Goal: Information Seeking & Learning: Learn about a topic

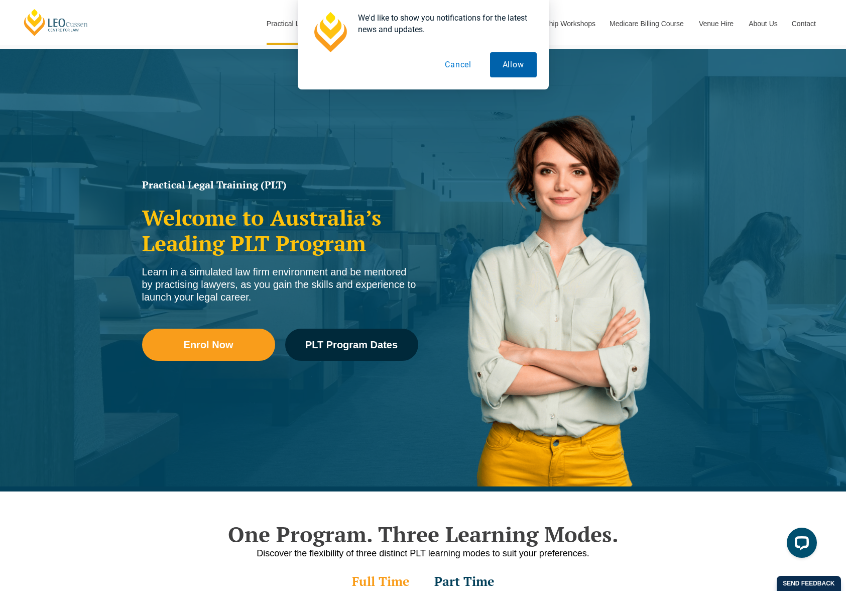
click at [517, 72] on button "Allow" at bounding box center [513, 64] width 47 height 25
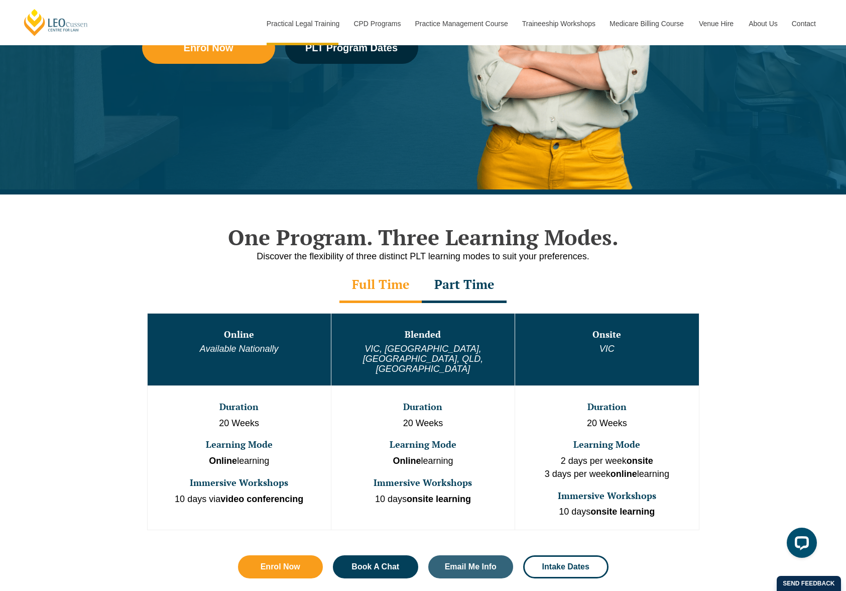
scroll to position [323, 0]
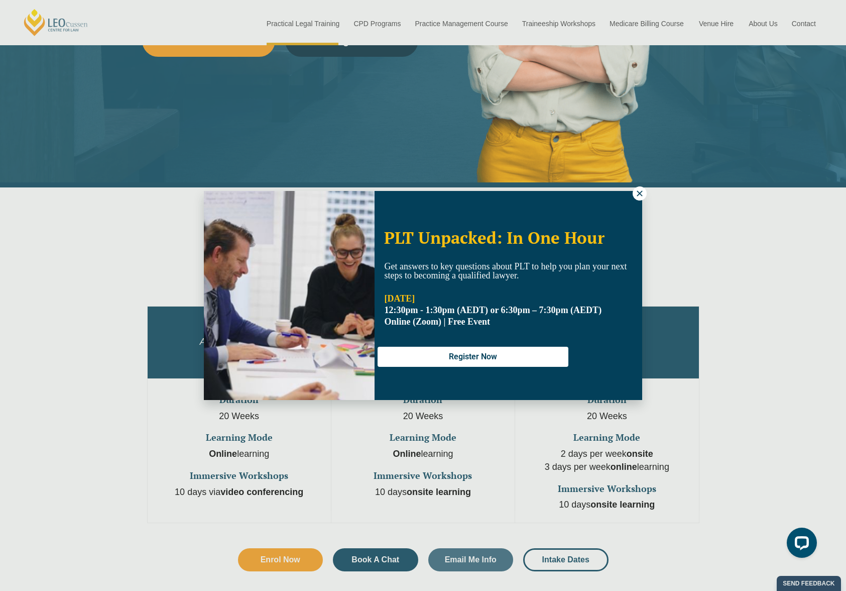
click at [639, 193] on icon at bounding box center [640, 193] width 6 height 6
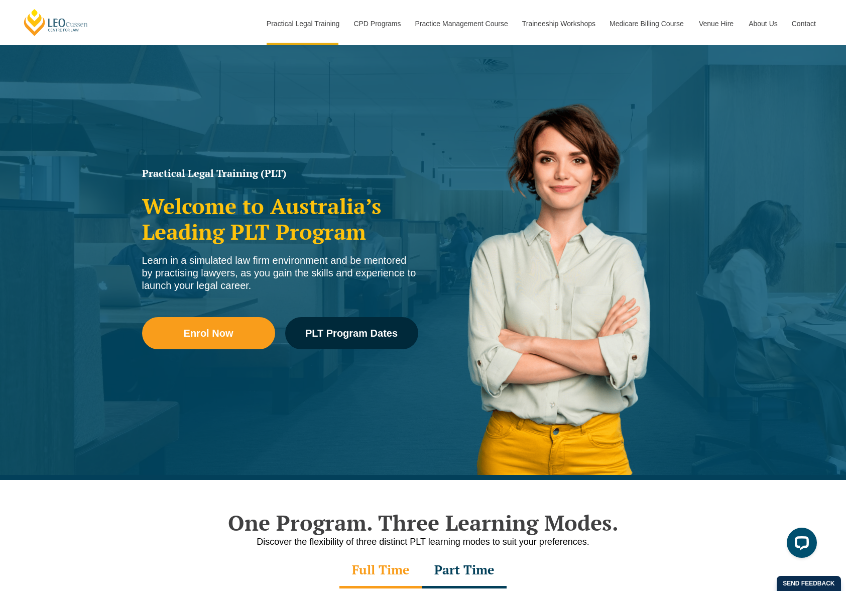
scroll to position [31, 0]
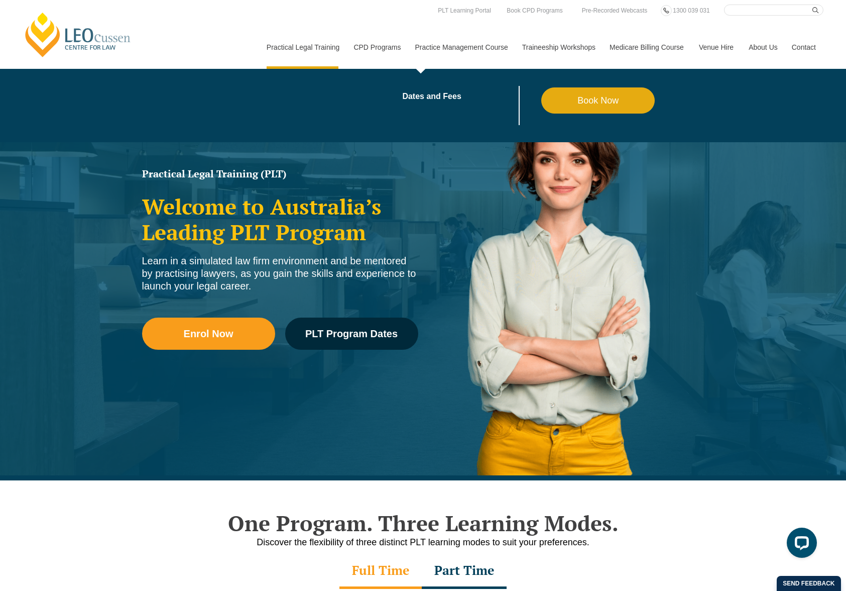
click at [467, 48] on link "Practice Management Course" at bounding box center [461, 47] width 107 height 43
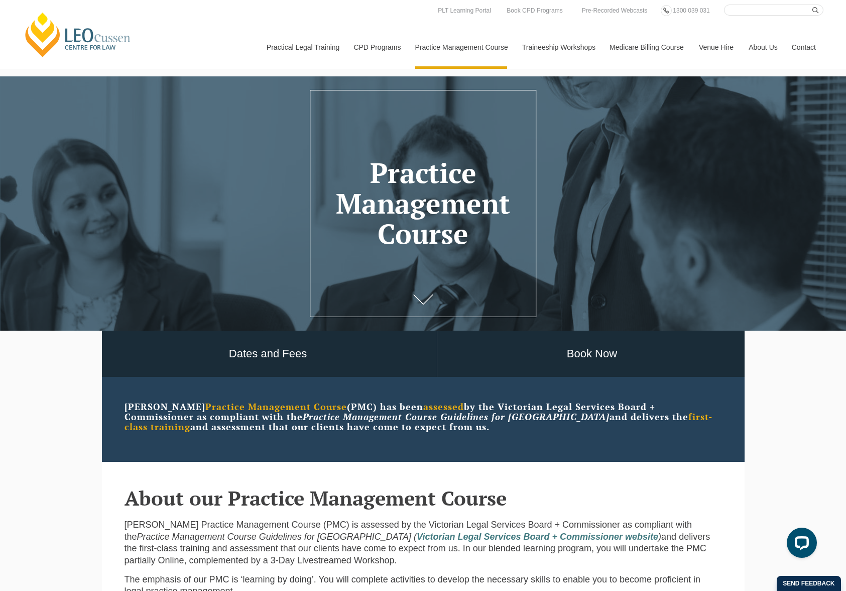
click at [643, 47] on link "Medicare Billing Course" at bounding box center [646, 47] width 89 height 43
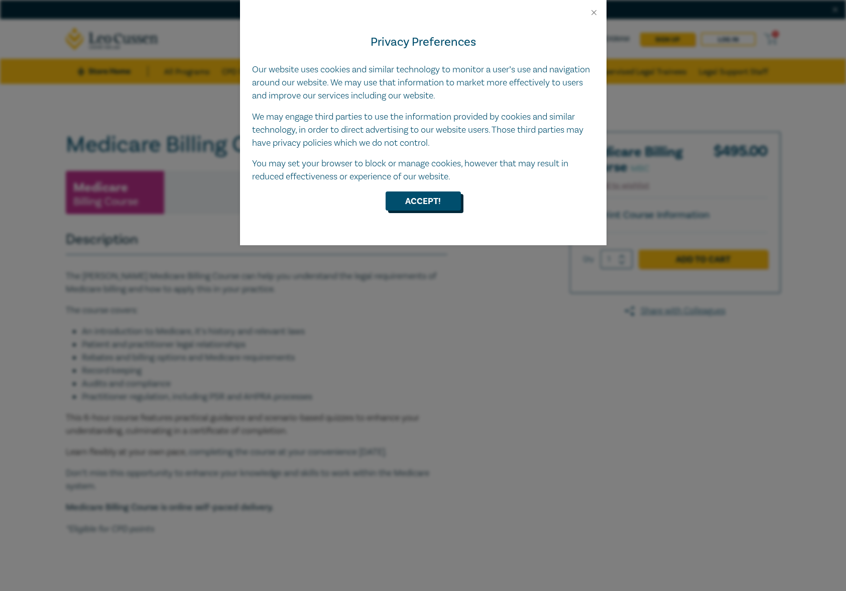
click at [443, 204] on button "Accept!" at bounding box center [423, 200] width 75 height 19
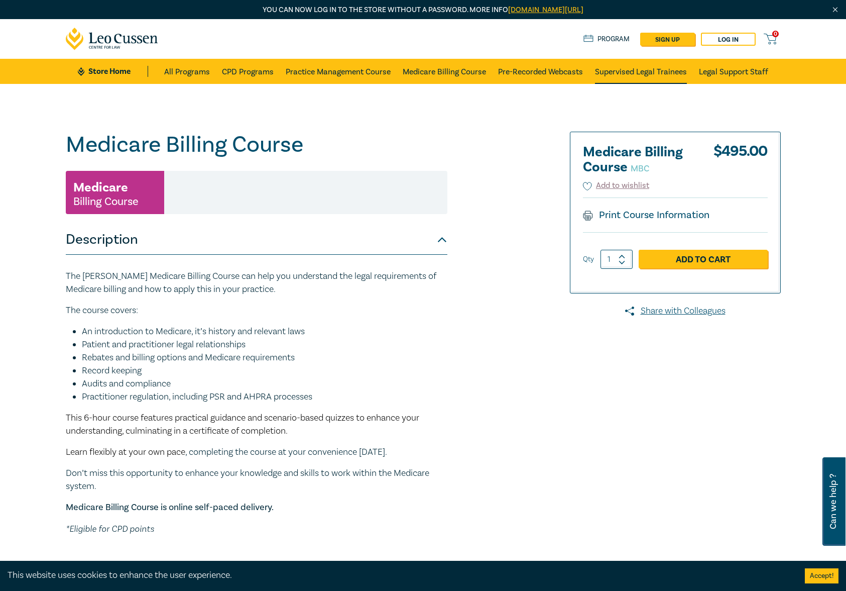
click at [633, 70] on link "Supervised Legal Trainees" at bounding box center [641, 71] width 92 height 25
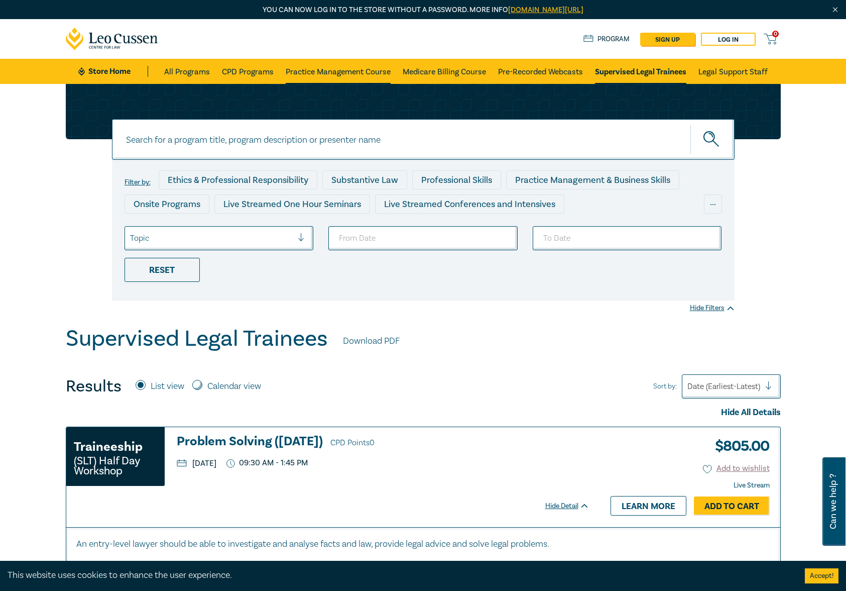
click at [327, 69] on link "Practice Management Course" at bounding box center [338, 71] width 105 height 25
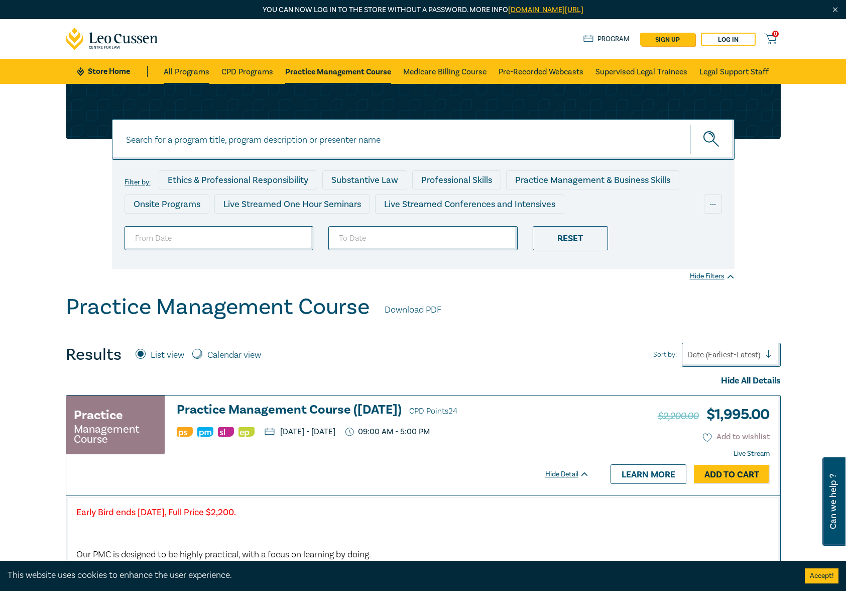
click at [192, 71] on link "All Programs" at bounding box center [187, 71] width 46 height 25
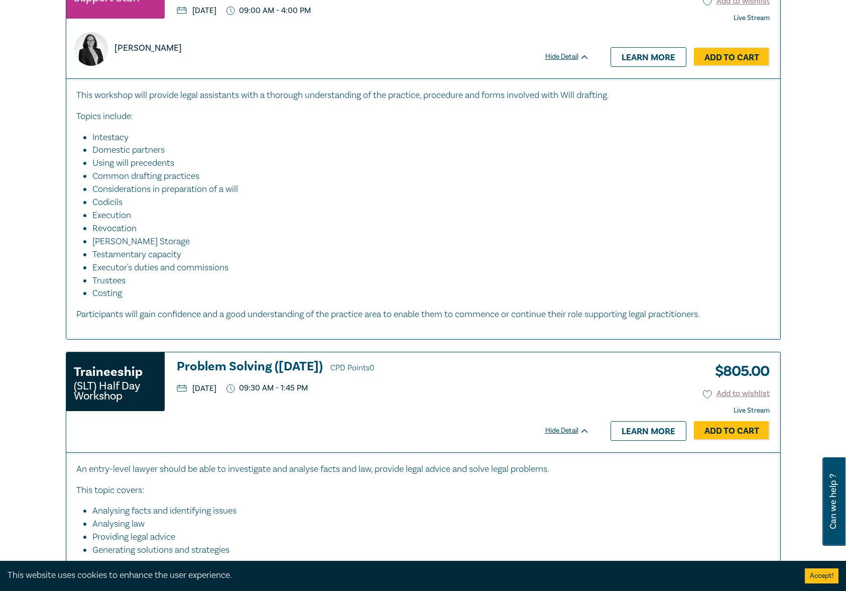
scroll to position [1226, 0]
